Goal: Find specific page/section: Find specific page/section

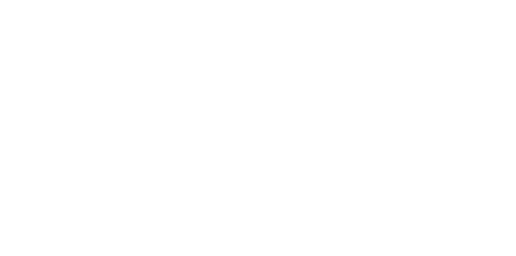
select select "Song"
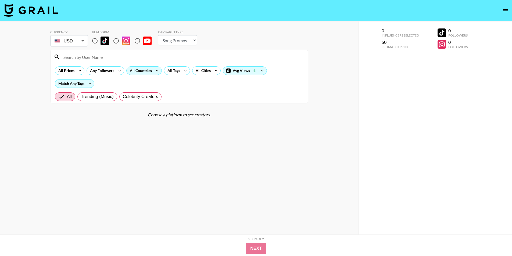
click at [95, 40] on input "radio" at bounding box center [94, 40] width 11 height 11
radio input "true"
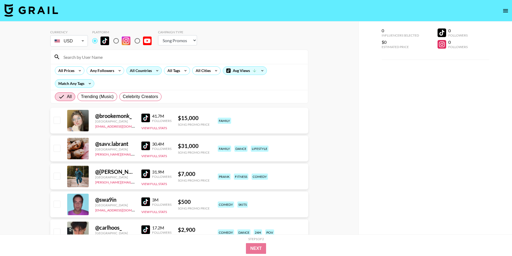
click at [148, 68] on div "All Countries" at bounding box center [140, 71] width 26 height 8
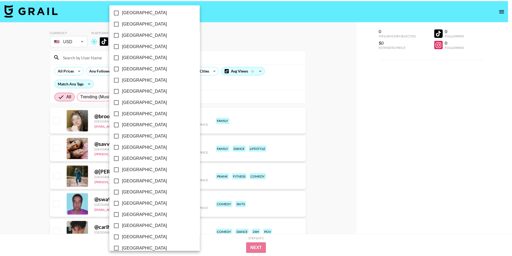
scroll to position [370, 0]
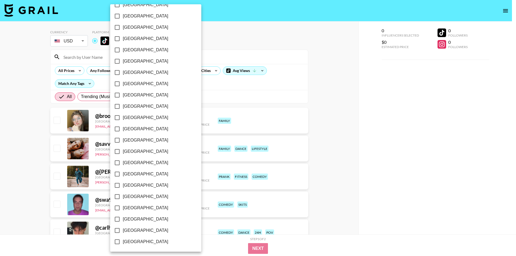
click at [129, 219] on span "[GEOGRAPHIC_DATA]" at bounding box center [145, 219] width 45 height 6
click at [123, 219] on input "[GEOGRAPHIC_DATA]" at bounding box center [116, 219] width 11 height 11
checkbox input "true"
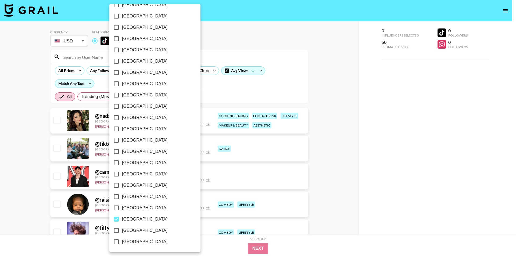
click at [1, 153] on div at bounding box center [258, 128] width 516 height 256
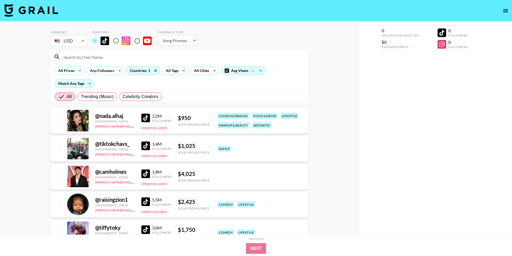
click at [179, 75] on div "All Prices Any Followers Countries: 1 All Tags All Cities Avg Views Match Any T…" at bounding box center [179, 77] width 257 height 26
click at [181, 70] on icon at bounding box center [183, 71] width 9 height 8
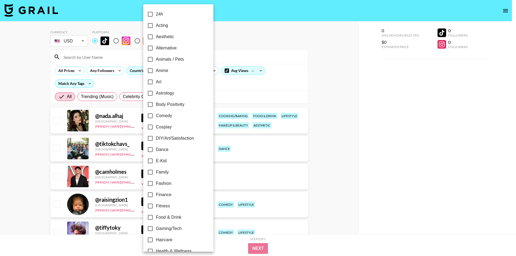
click at [166, 150] on span "Dance" at bounding box center [162, 149] width 13 height 6
click at [156, 150] on input "Dance" at bounding box center [150, 149] width 11 height 11
checkbox input "true"
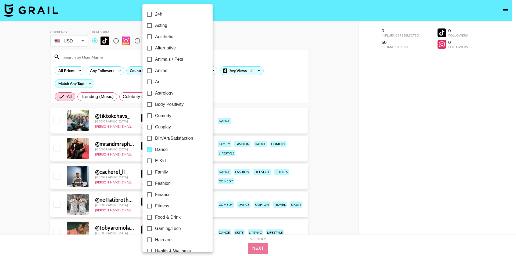
click at [330, 117] on div at bounding box center [258, 128] width 516 height 256
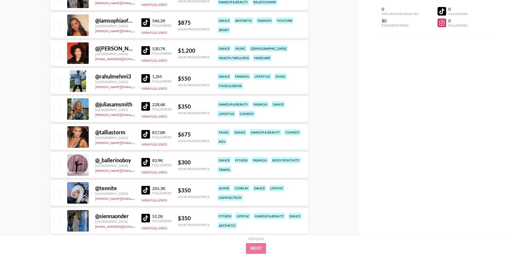
scroll to position [2696, 0]
